Goal: Task Accomplishment & Management: Complete application form

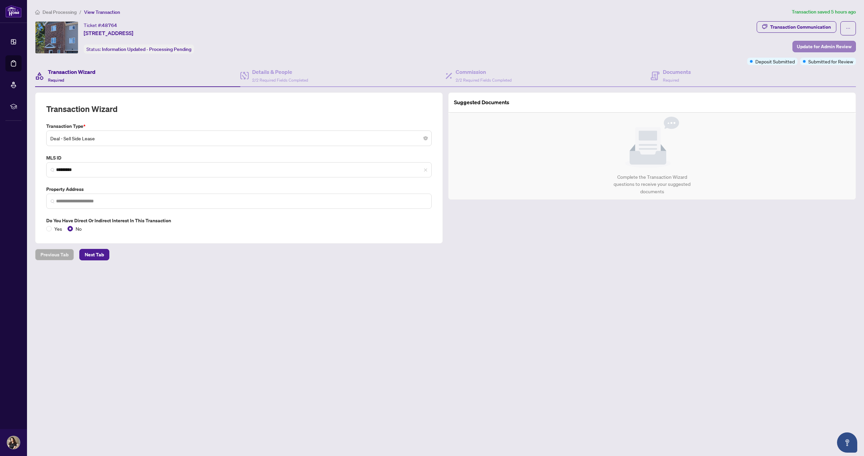
type input "**********"
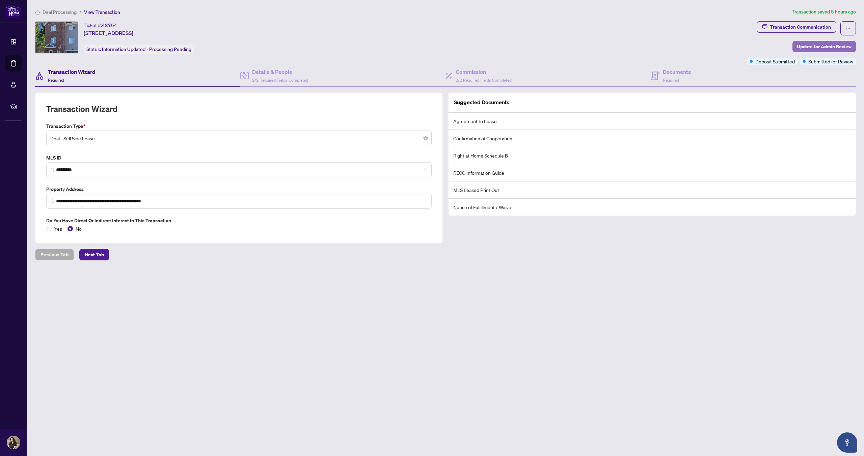
click at [832, 46] on span "Update for Admin Review" at bounding box center [824, 46] width 55 height 11
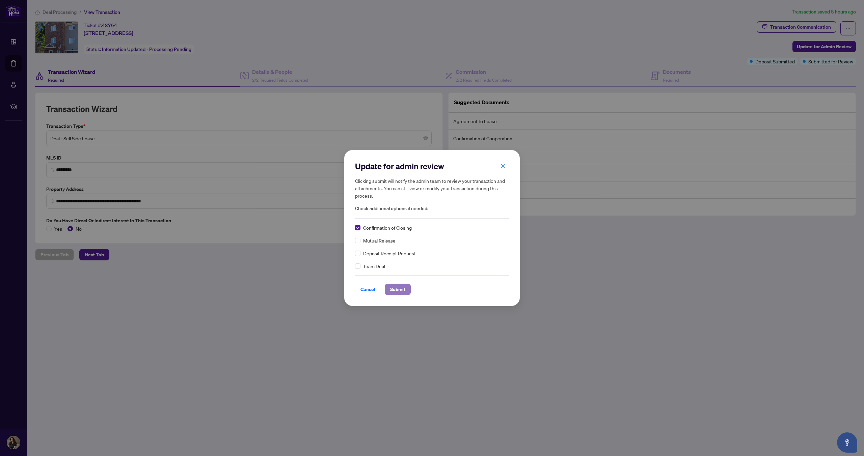
click at [400, 291] on span "Submit" at bounding box center [397, 289] width 15 height 11
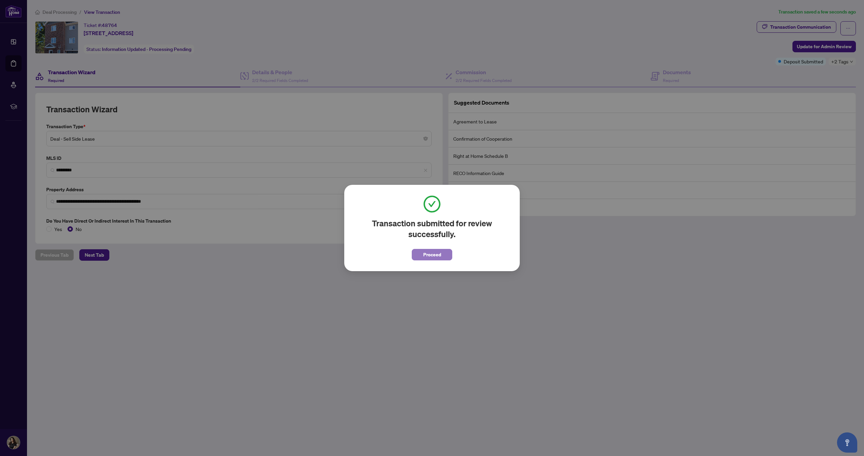
click at [438, 256] on span "Proceed" at bounding box center [432, 254] width 18 height 11
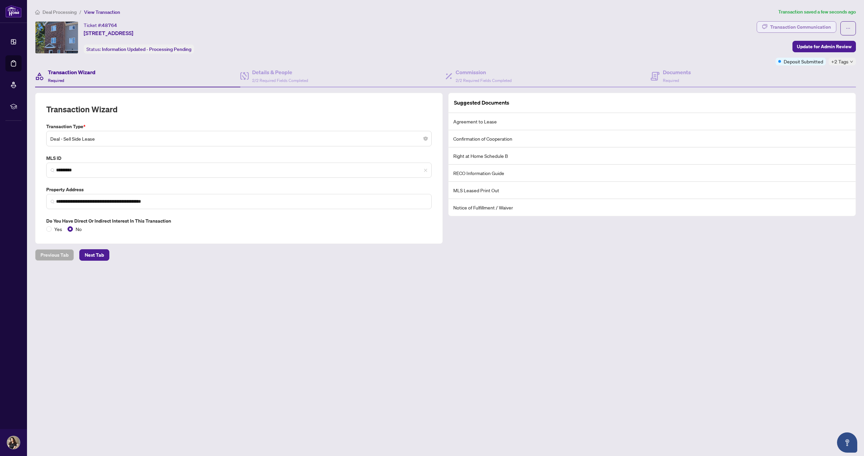
click at [802, 27] on div "Transaction Communication" at bounding box center [800, 27] width 61 height 11
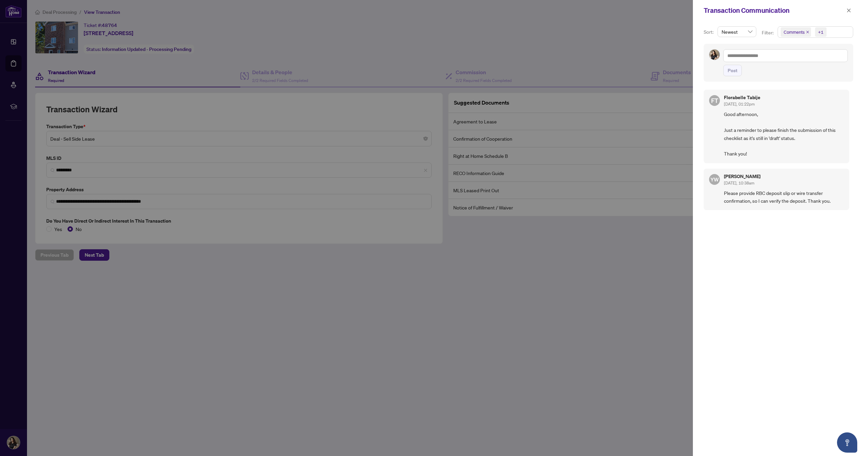
click at [597, 32] on div at bounding box center [432, 228] width 864 height 456
click at [609, 37] on div at bounding box center [432, 228] width 864 height 456
click at [850, 10] on icon "close" at bounding box center [849, 10] width 5 height 5
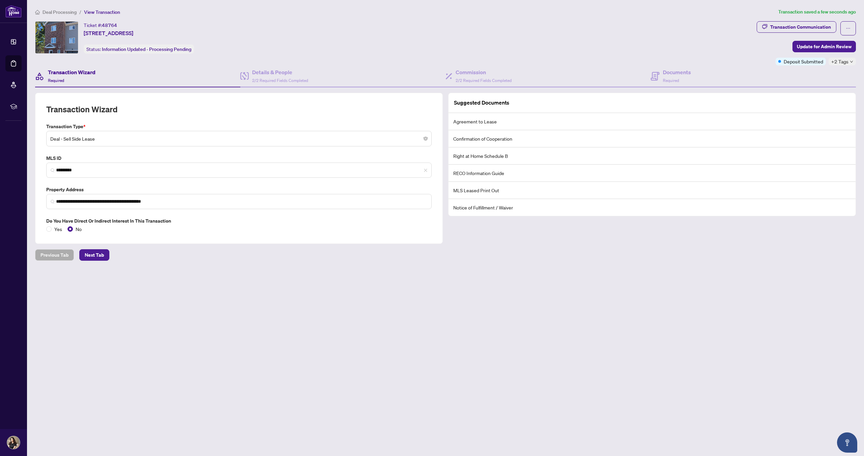
click at [850, 60] on icon "down" at bounding box center [851, 61] width 3 height 3
click at [677, 51] on div "Ticket #: 48764 139 Highriver Tr, Welland, Ontario L3C 0H6, Canada Status: Info…" at bounding box center [394, 37] width 719 height 32
click at [814, 48] on span "Update for Admin Review" at bounding box center [824, 46] width 55 height 11
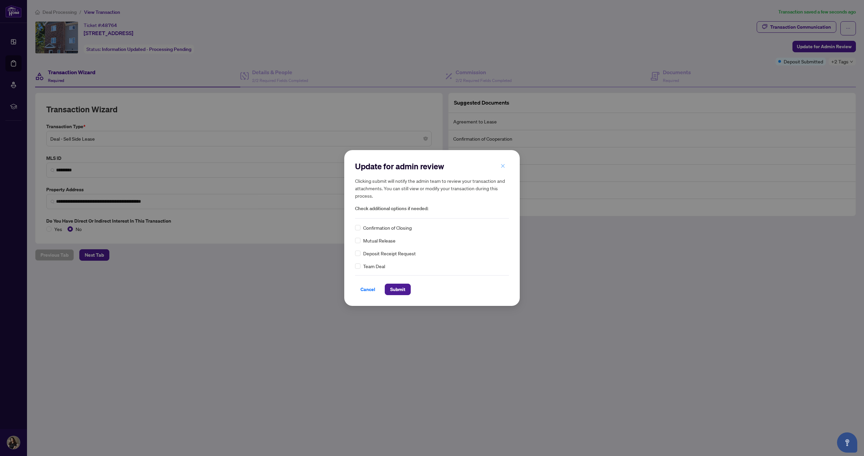
click at [502, 168] on icon "close" at bounding box center [503, 166] width 5 height 5
